Goal: Task Accomplishment & Management: Use online tool/utility

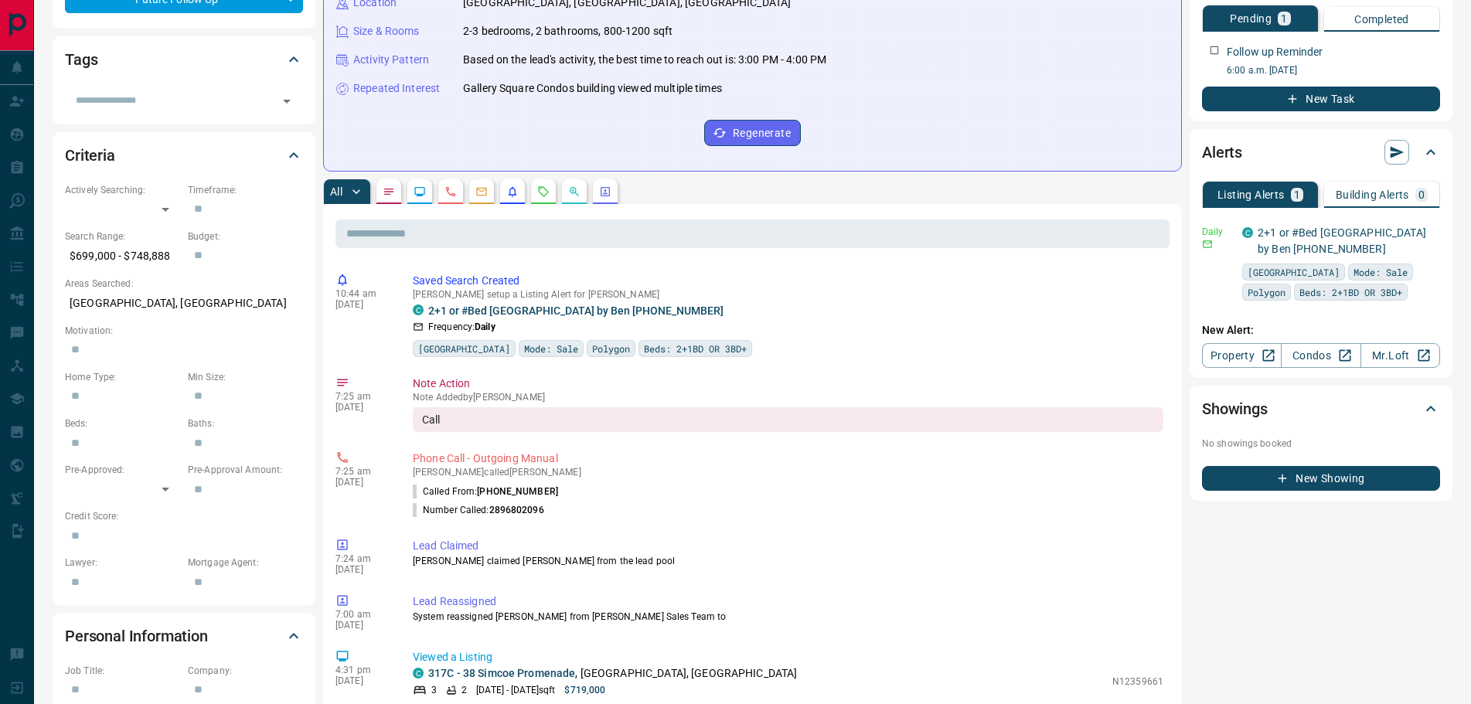
scroll to position [155, 0]
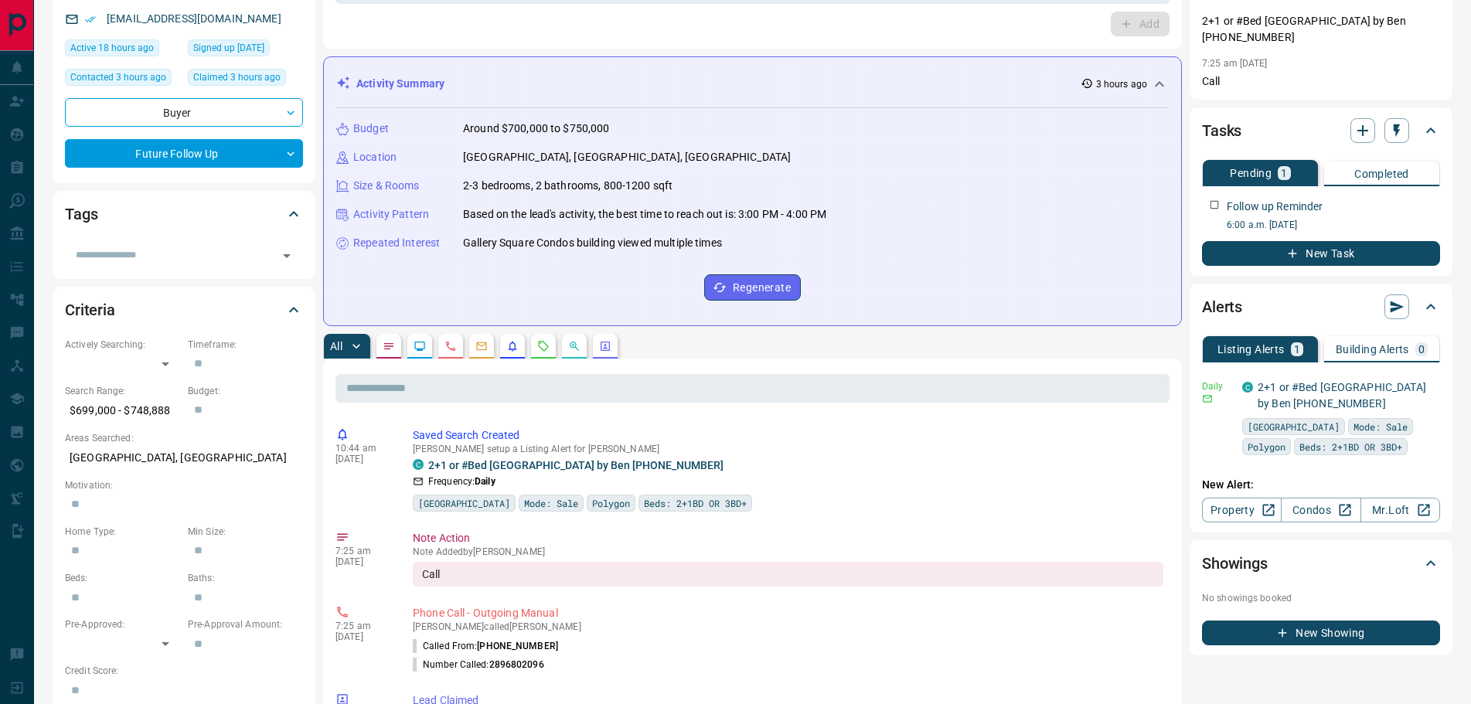
click at [391, 343] on icon "Notes" at bounding box center [388, 346] width 9 height 6
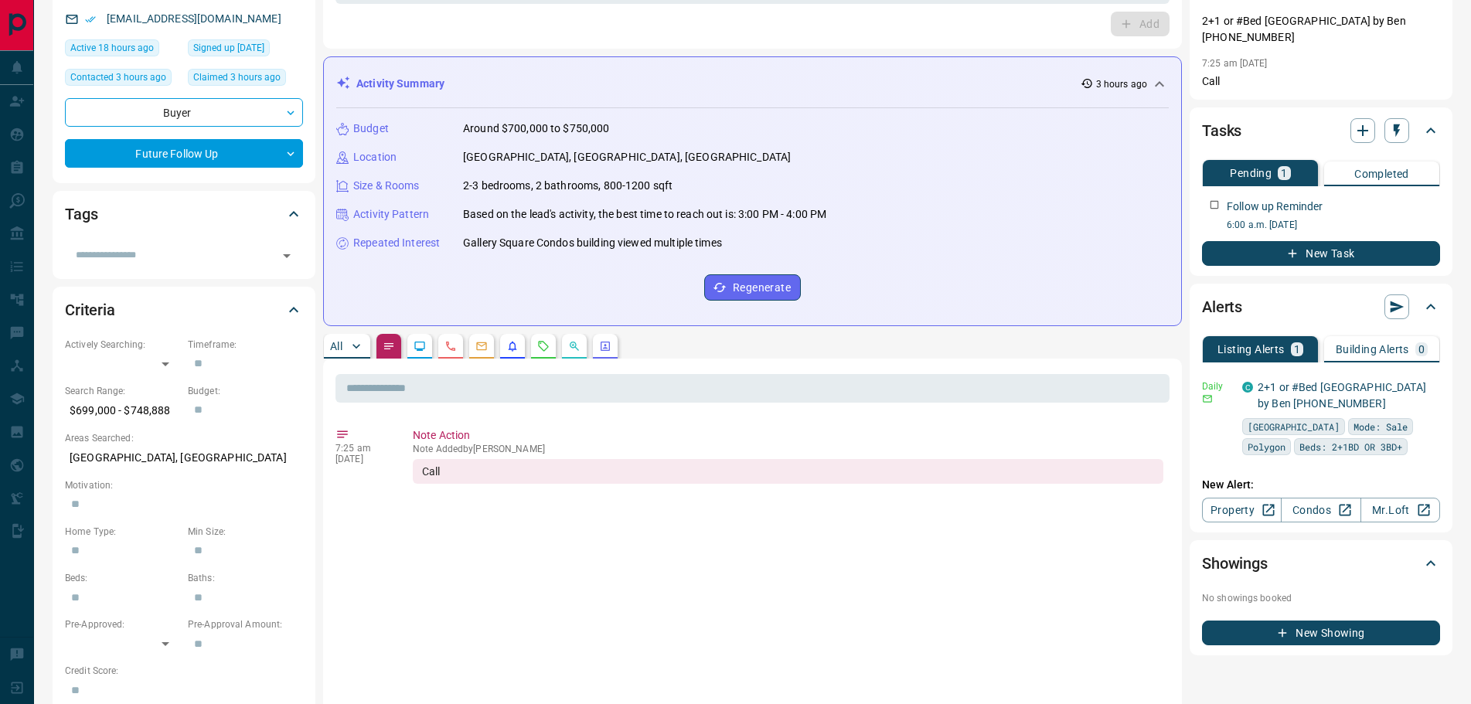
click at [342, 339] on button "All" at bounding box center [347, 346] width 46 height 25
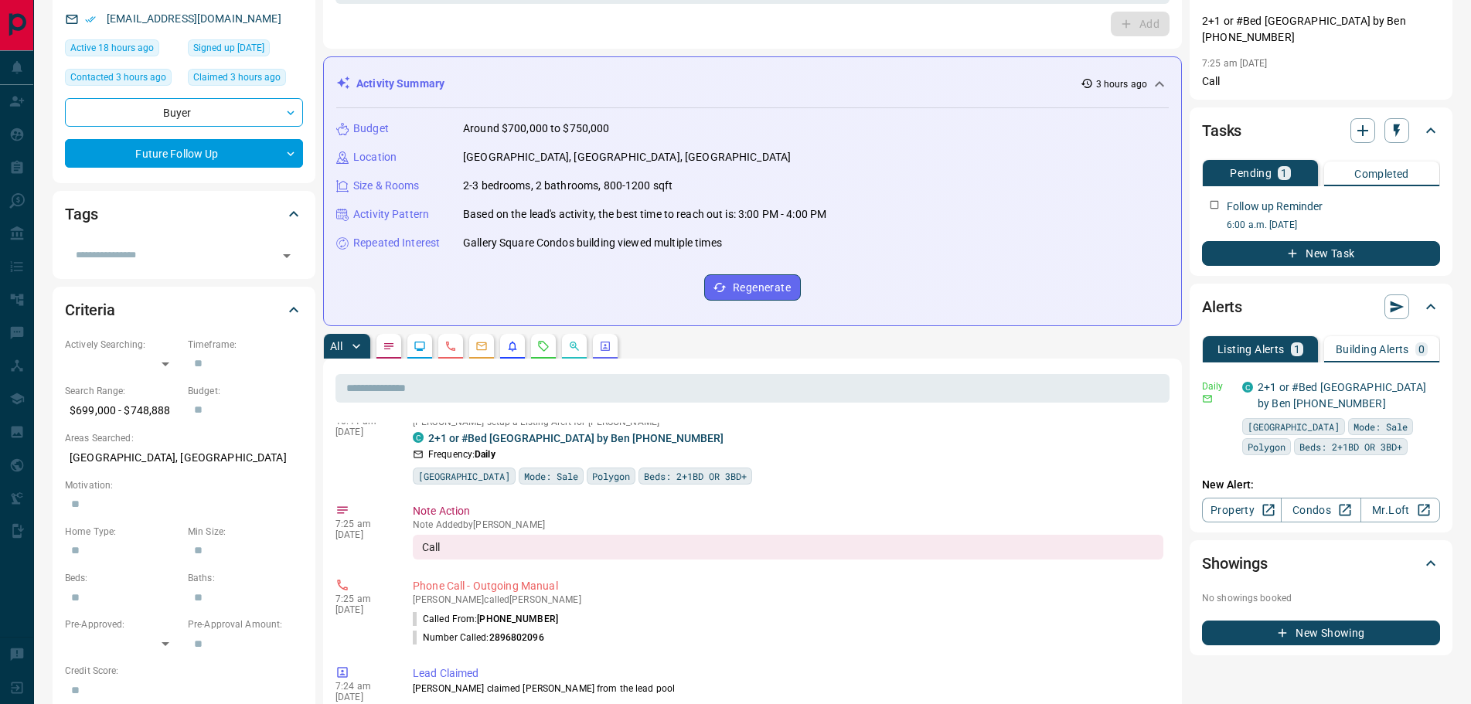
scroll to position [0, 0]
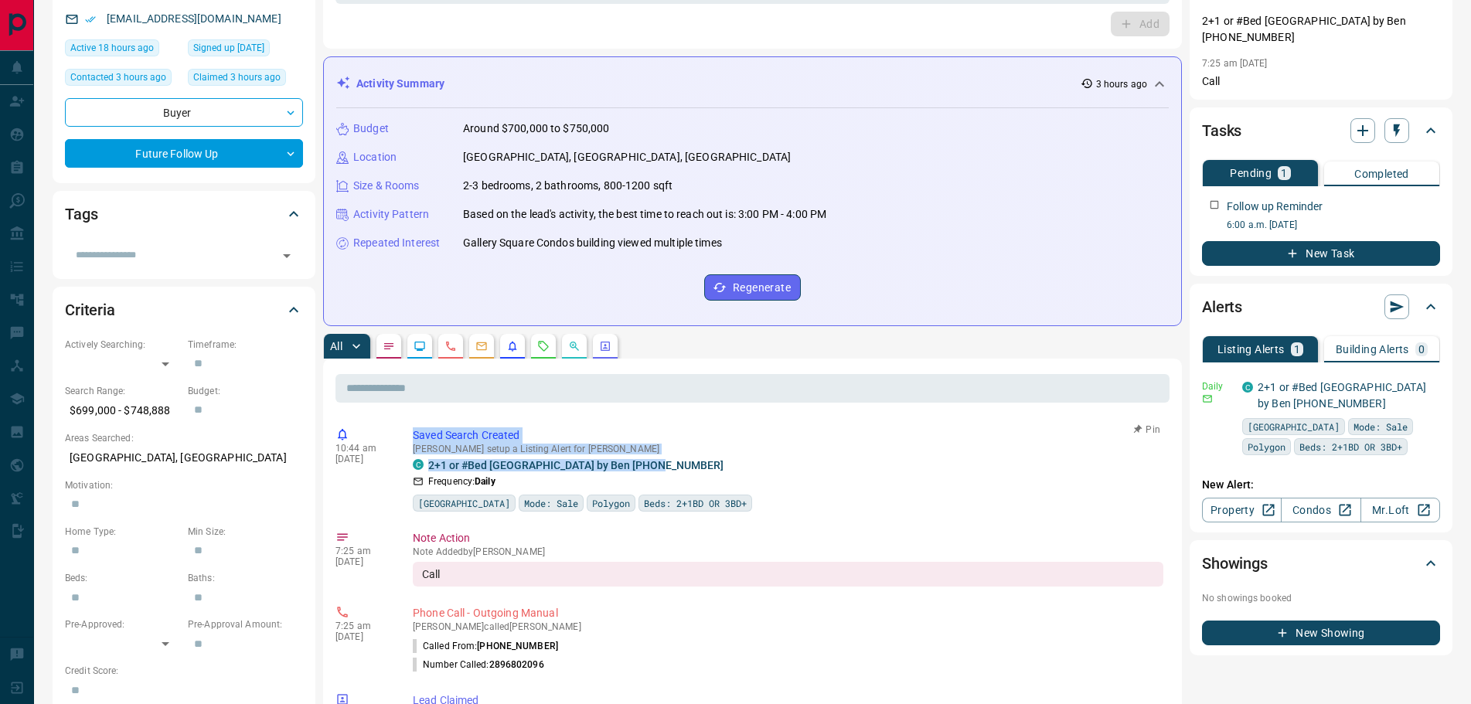
drag, startPoint x: 654, startPoint y: 470, endPoint x: 414, endPoint y: 428, distance: 244.2
click at [414, 428] on div "Saved Search Created [PERSON_NAME] setup a Listing Alert for [PERSON_NAME] C 2+…" at bounding box center [791, 470] width 757 height 84
copy div "Saved Search Created [PERSON_NAME] setup a Listing Alert for [PERSON_NAME] 2+1 …"
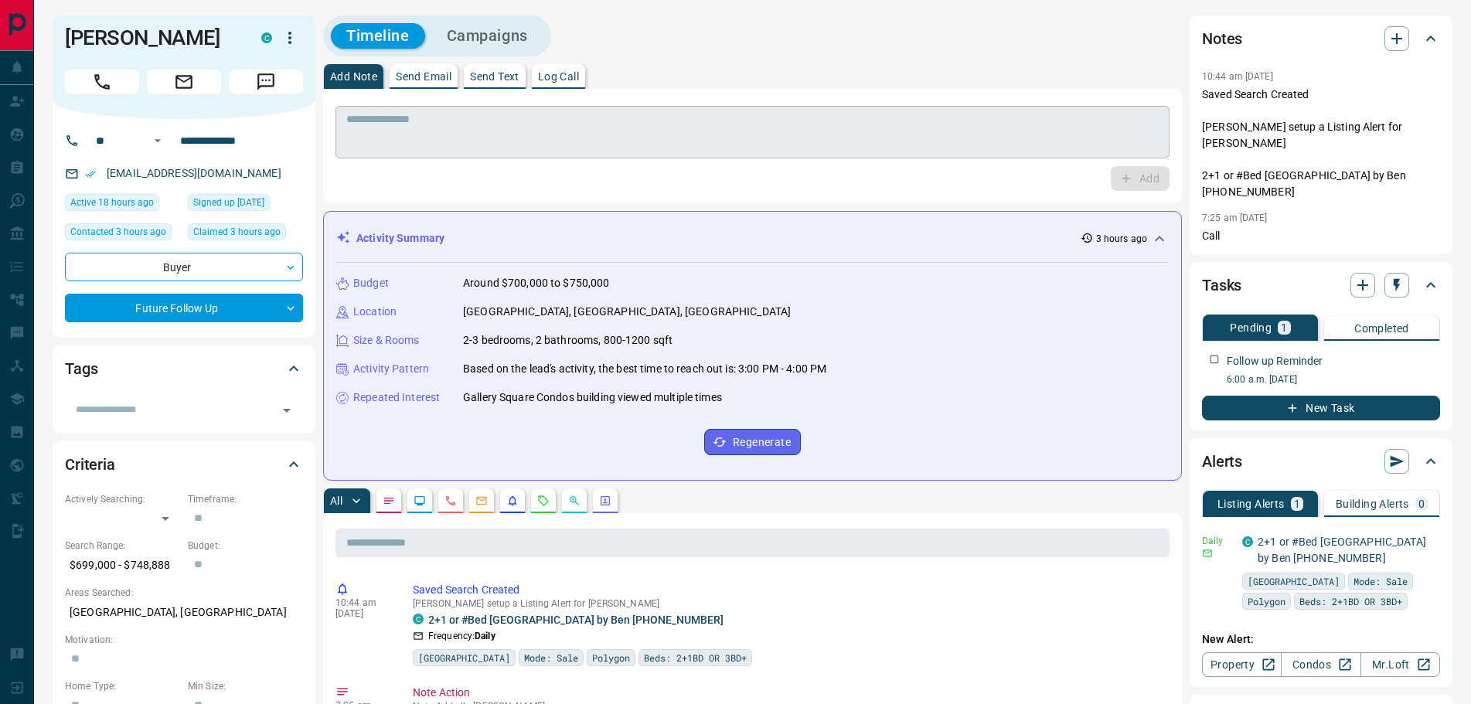
click at [419, 134] on textarea at bounding box center [752, 132] width 813 height 39
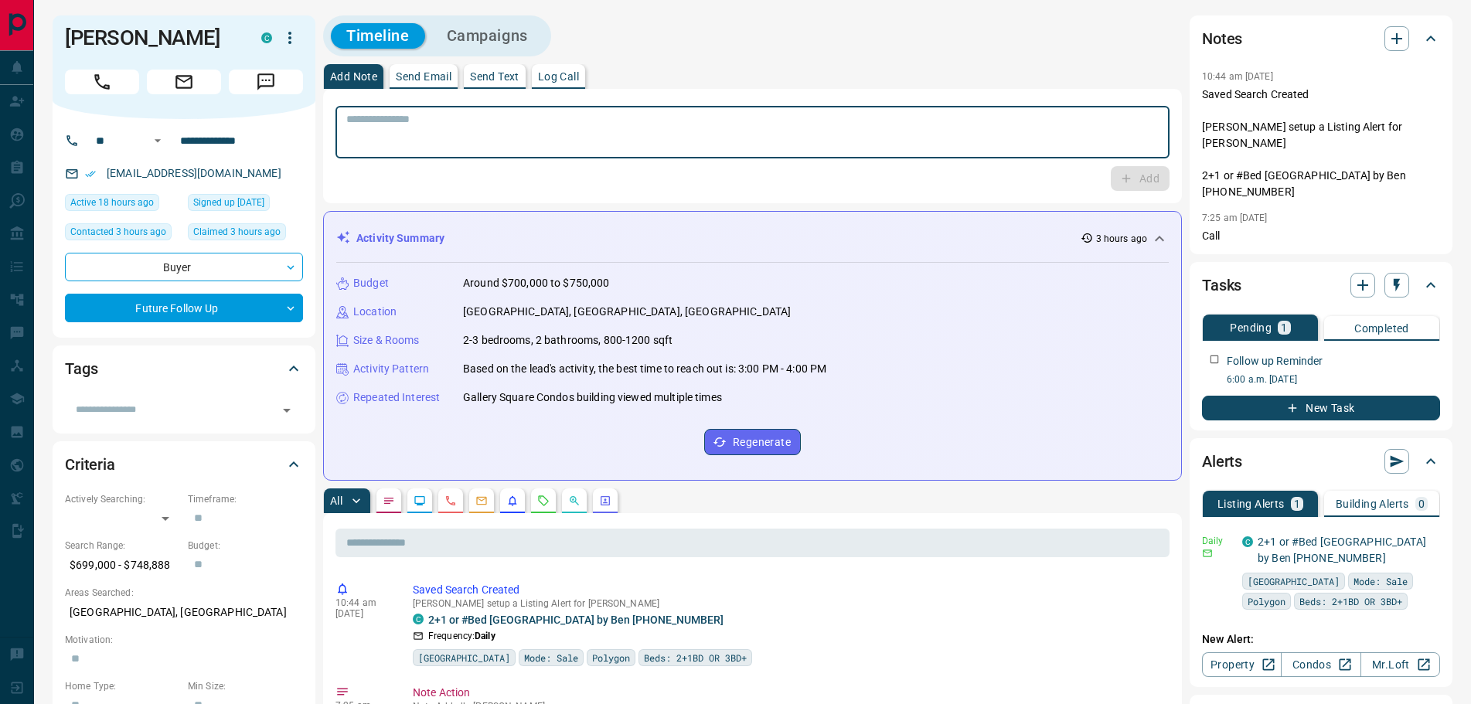
paste textarea "**********"
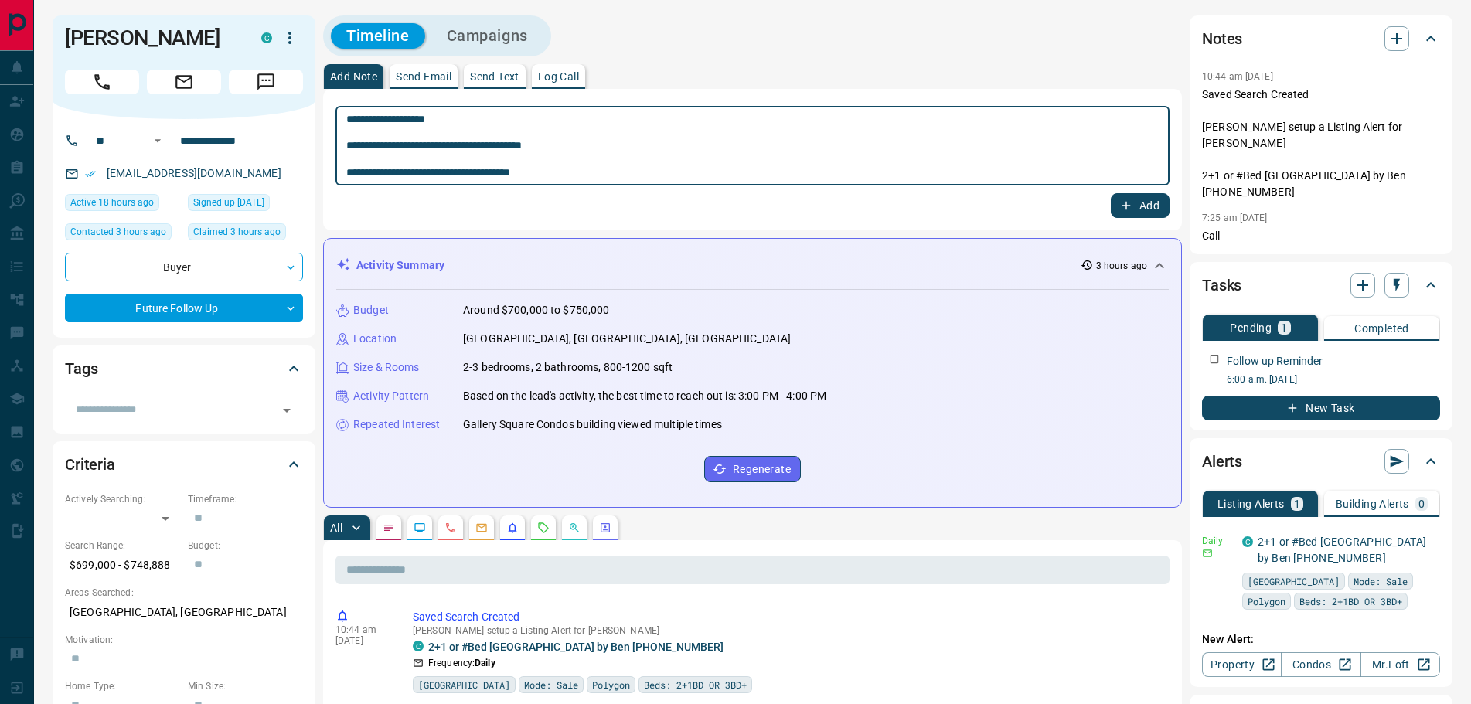
type textarea "**********"
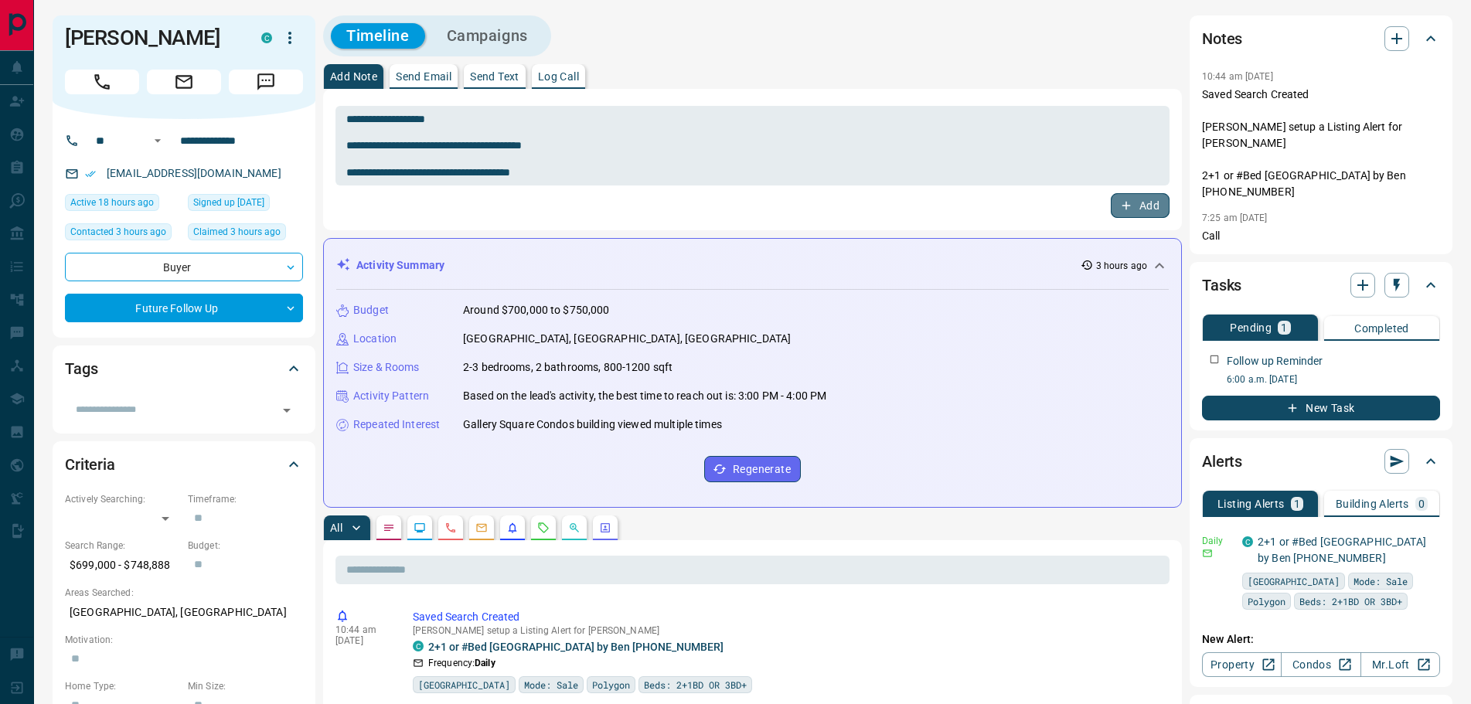
click at [1130, 204] on icon "button" at bounding box center [1126, 206] width 14 height 14
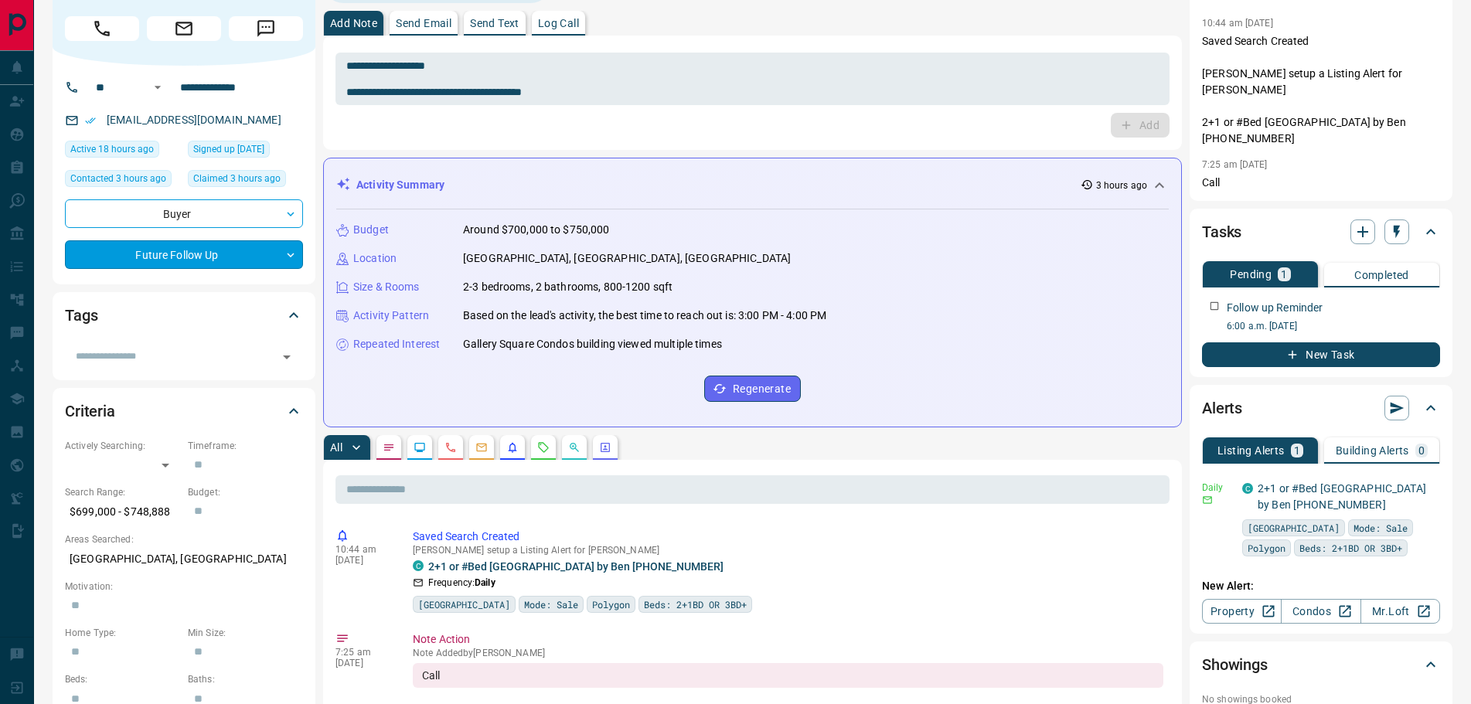
scroll to position [232, 0]
